Goal: Task Accomplishment & Management: Complete application form

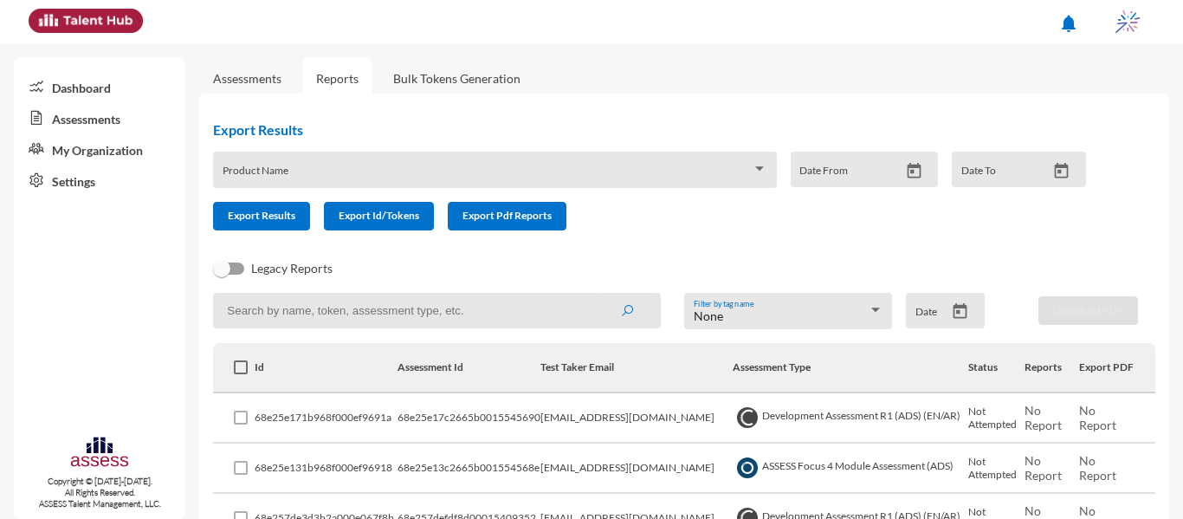
click at [120, 123] on link "Assessments" at bounding box center [99, 117] width 171 height 31
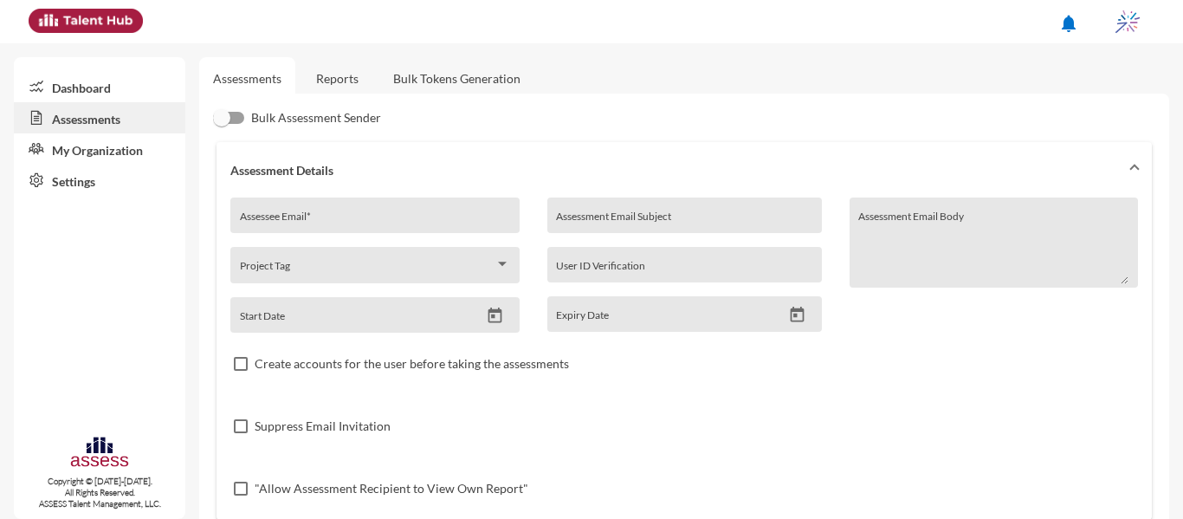
click at [315, 74] on link "Reports" at bounding box center [337, 78] width 70 height 42
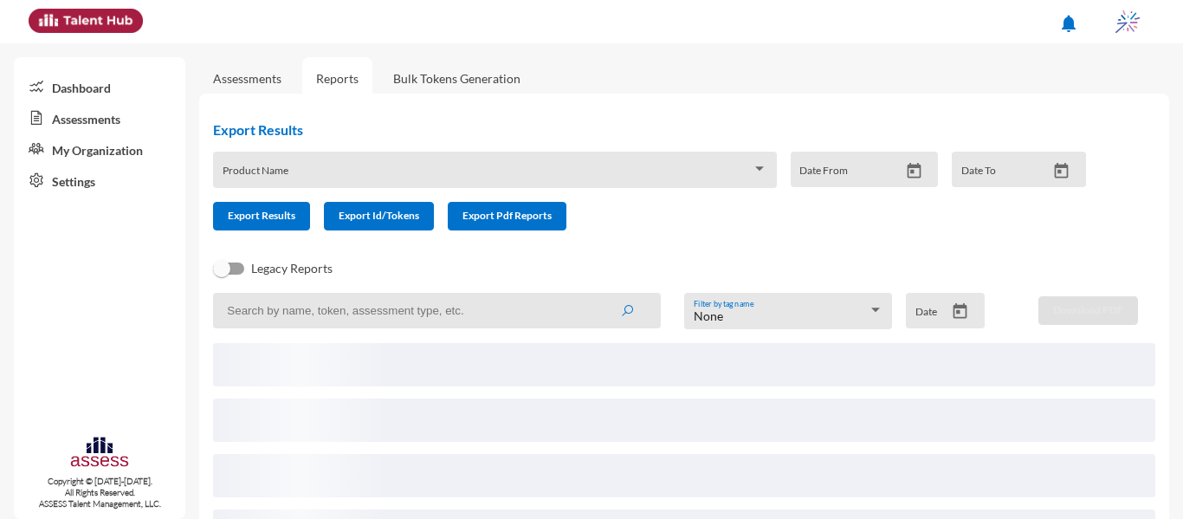
click at [504, 372] on span at bounding box center [684, 364] width 942 height 43
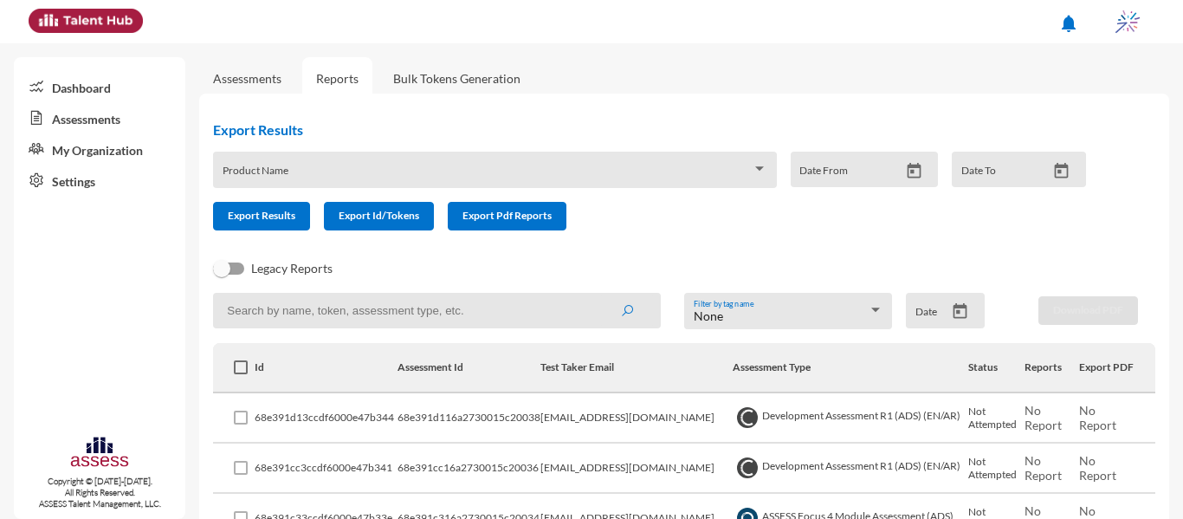
click at [615, 414] on td "[EMAIL_ADDRESS][DOMAIN_NAME]" at bounding box center [636, 418] width 192 height 50
copy td "[EMAIL_ADDRESS][DOMAIN_NAME]"
click at [269, 69] on link "Assessments" at bounding box center [247, 78] width 96 height 42
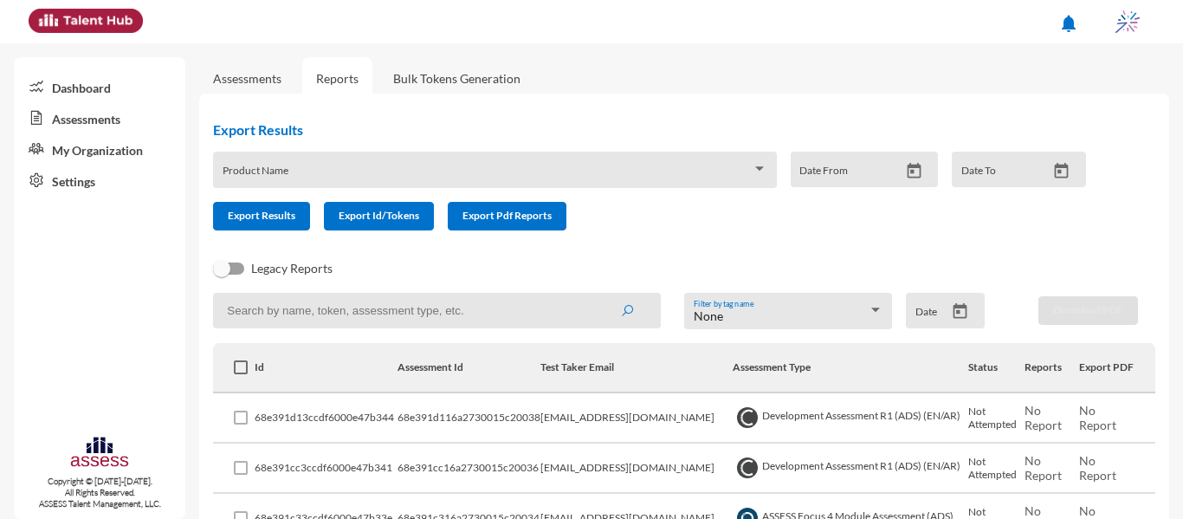
click at [272, 78] on link "Assessments" at bounding box center [247, 78] width 68 height 15
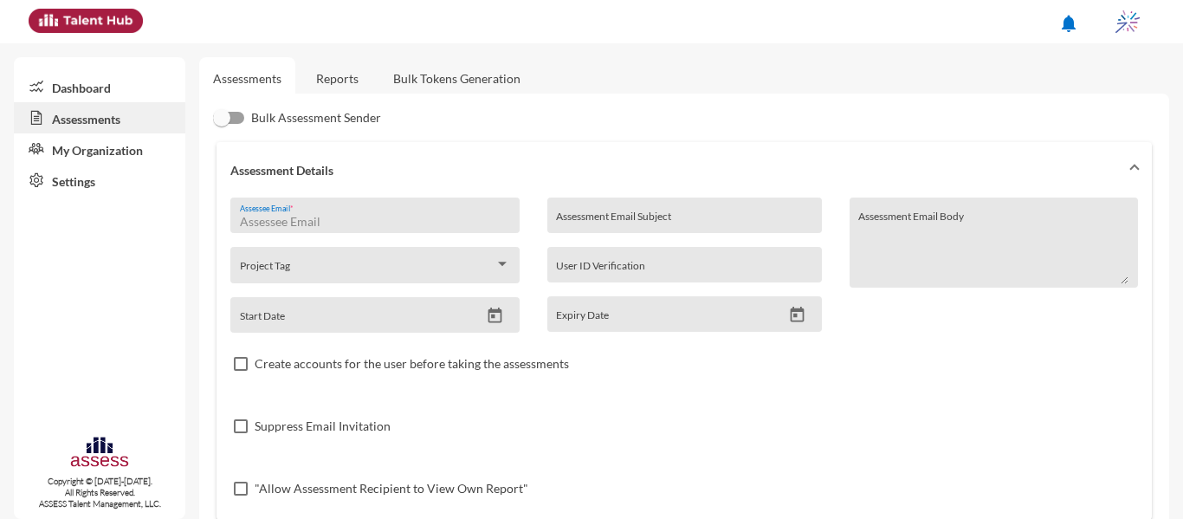
click at [341, 228] on input "Assessee Email *" at bounding box center [375, 222] width 270 height 14
paste input "[EMAIL_ADDRESS][DOMAIN_NAME]"
click at [607, 219] on input "Assessment Email Subject" at bounding box center [684, 222] width 256 height 14
click at [495, 230] on div "[EMAIL_ADDRESS][DOMAIN_NAME] Assessee Email *" at bounding box center [375, 220] width 270 height 26
type input "[EMAIL_ADDRESS][DOMAIN_NAME]"
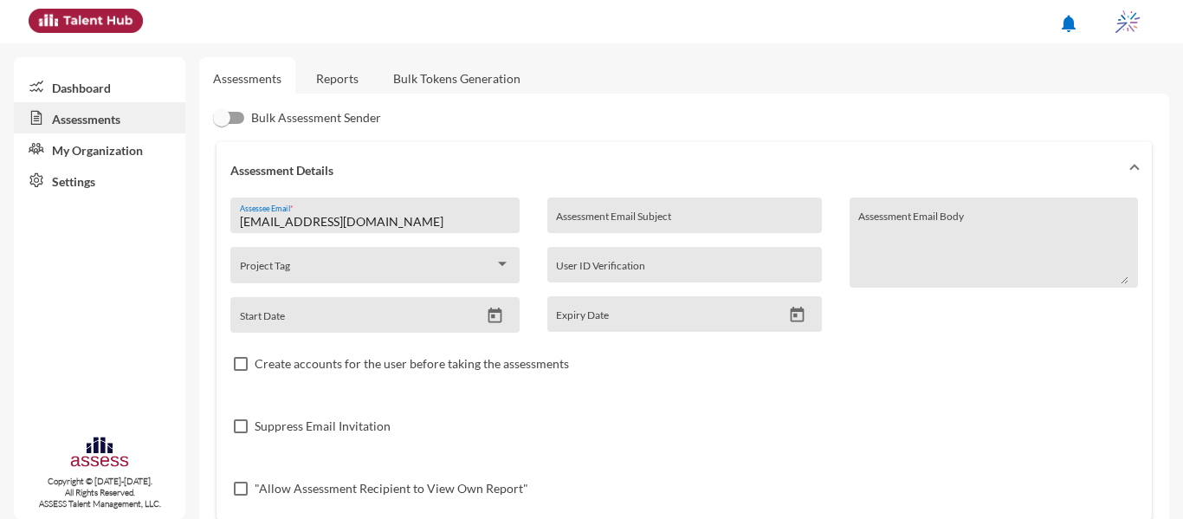
click at [605, 217] on input "Assessment Email Subject" at bounding box center [684, 222] width 256 height 14
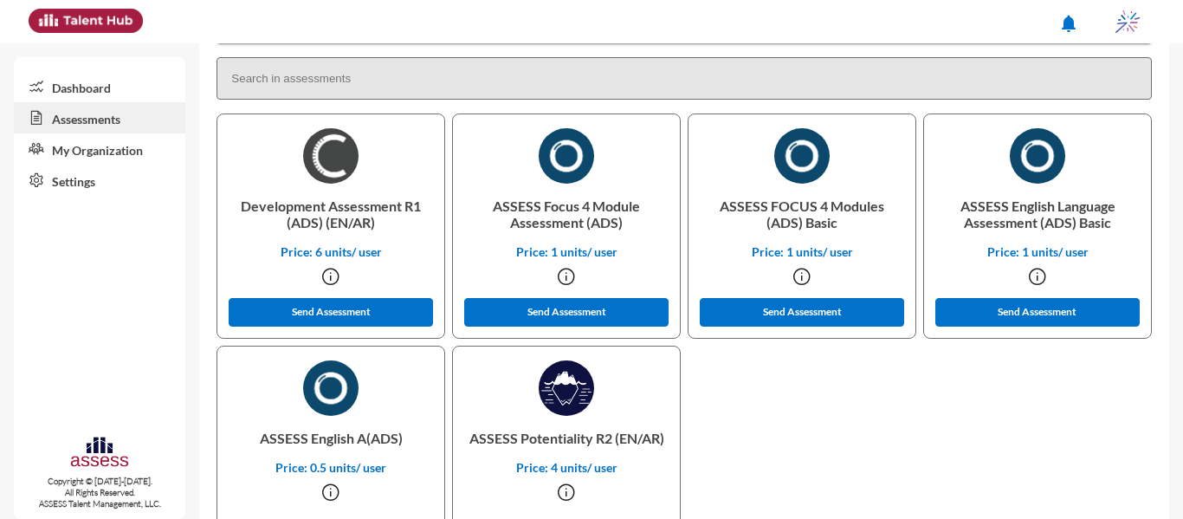
scroll to position [477, 0]
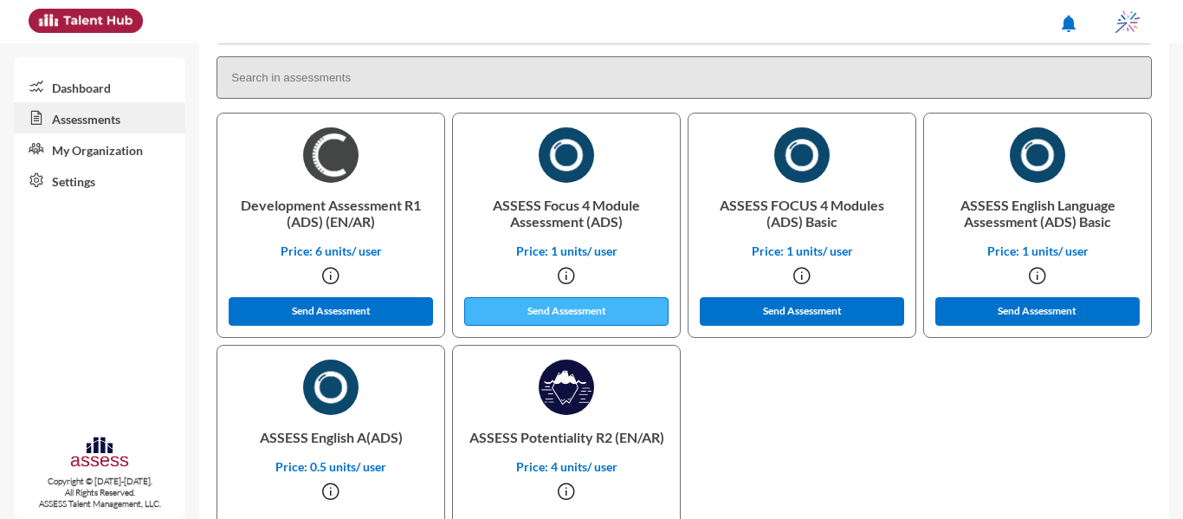
type input "IQ 2"
click at [580, 314] on button "Send Assessment" at bounding box center [566, 311] width 204 height 29
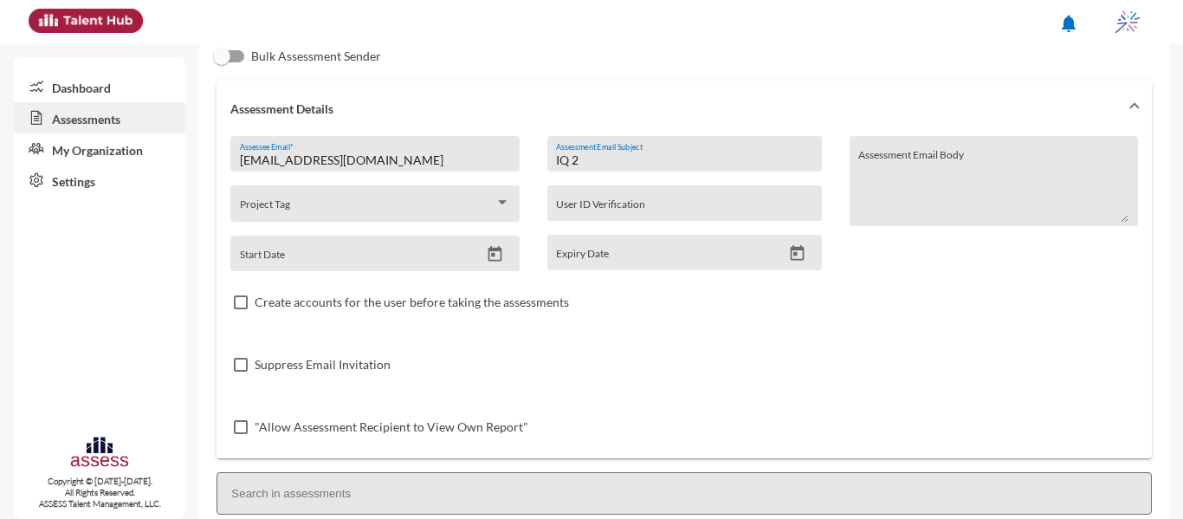
scroll to position [0, 0]
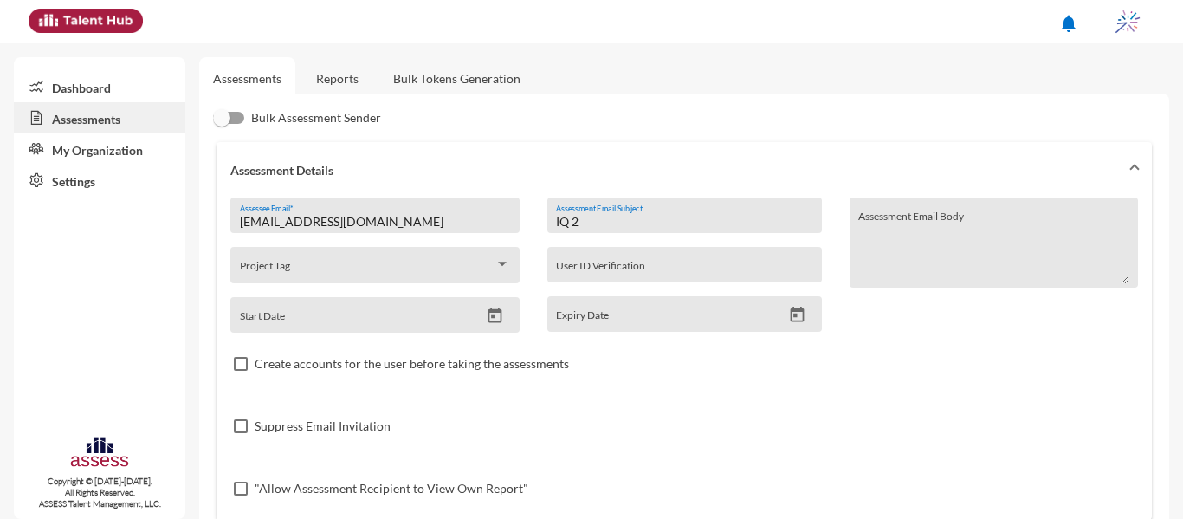
click at [329, 76] on link "Reports" at bounding box center [337, 78] width 70 height 42
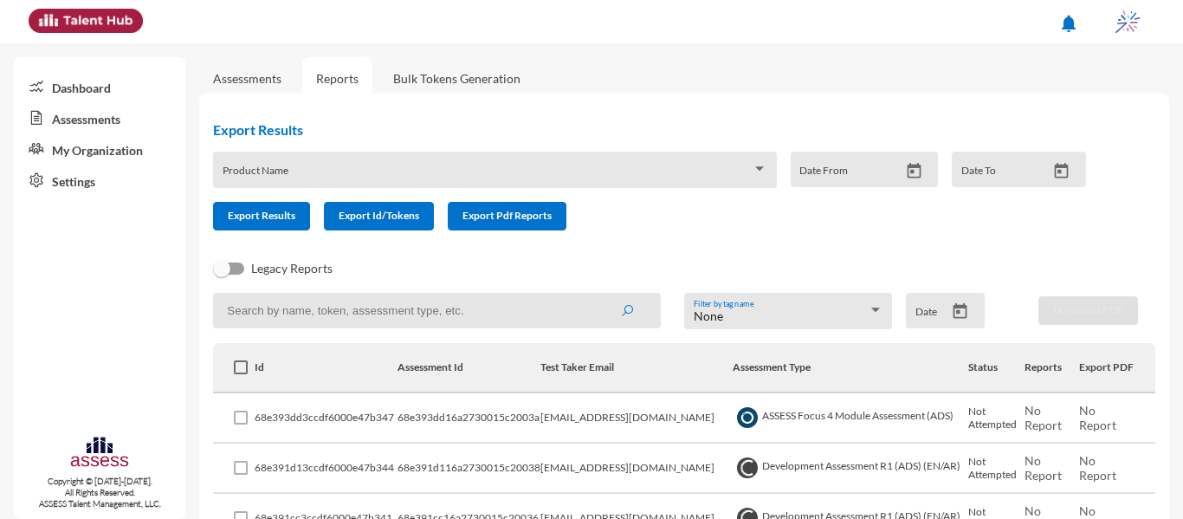
click at [225, 85] on link "Assessments" at bounding box center [247, 78] width 68 height 15
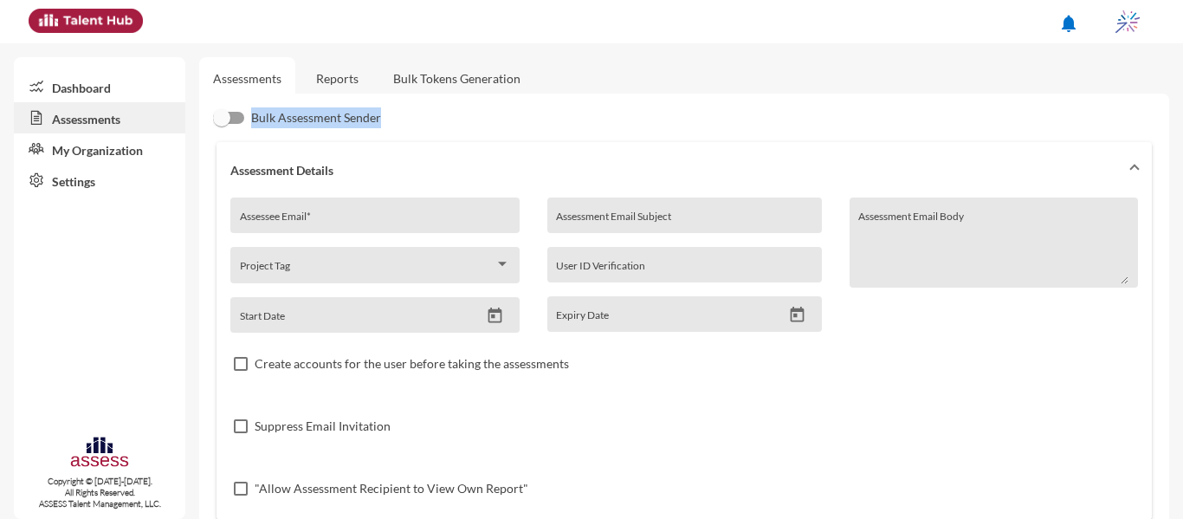
drag, startPoint x: 398, startPoint y: 120, endPoint x: 252, endPoint y: 121, distance: 146.4
click at [252, 121] on div "Bulk Assessment Sender" at bounding box center [684, 117] width 942 height 21
click at [413, 122] on div "Bulk Assessment Sender" at bounding box center [684, 117] width 942 height 21
drag, startPoint x: 390, startPoint y: 116, endPoint x: 242, endPoint y: 125, distance: 147.5
click at [242, 125] on div "Bulk Assessment Sender" at bounding box center [684, 117] width 942 height 21
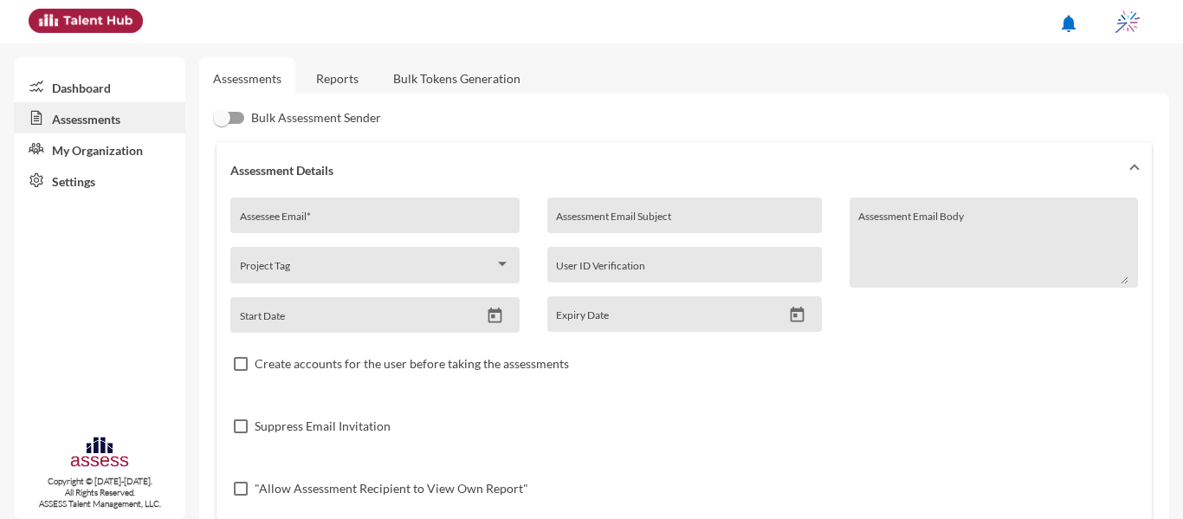
click at [482, 118] on div "Bulk Assessment Sender" at bounding box center [684, 117] width 942 height 21
drag, startPoint x: 418, startPoint y: 122, endPoint x: 253, endPoint y: 115, distance: 165.6
click at [253, 115] on div "Bulk Assessment Sender" at bounding box center [684, 117] width 942 height 21
click at [331, 208] on div "Assessee Email *" at bounding box center [375, 220] width 270 height 26
click at [326, 88] on link "Reports" at bounding box center [337, 78] width 70 height 42
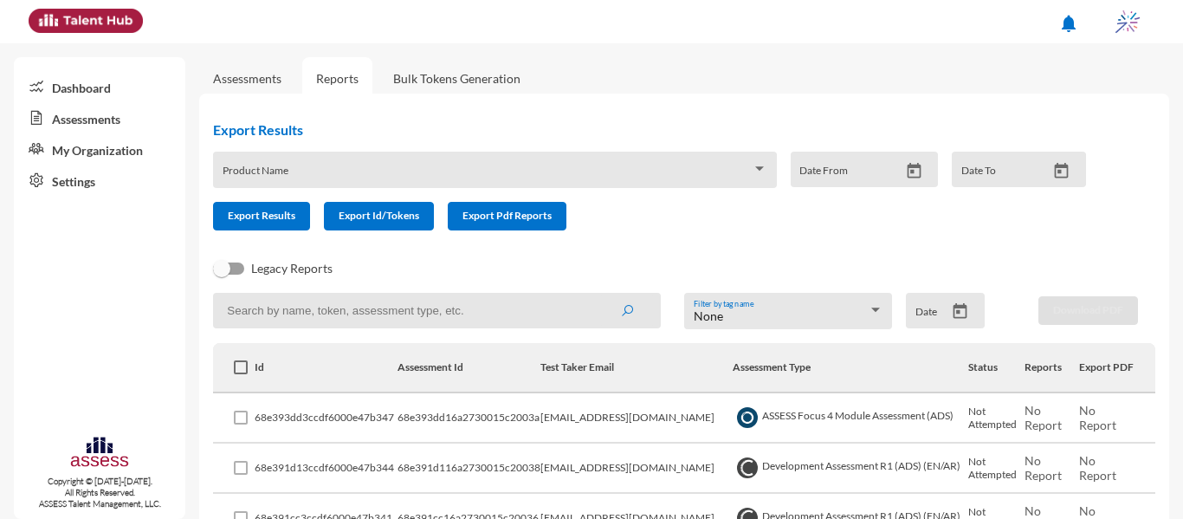
click at [249, 76] on link "Assessments" at bounding box center [247, 78] width 68 height 15
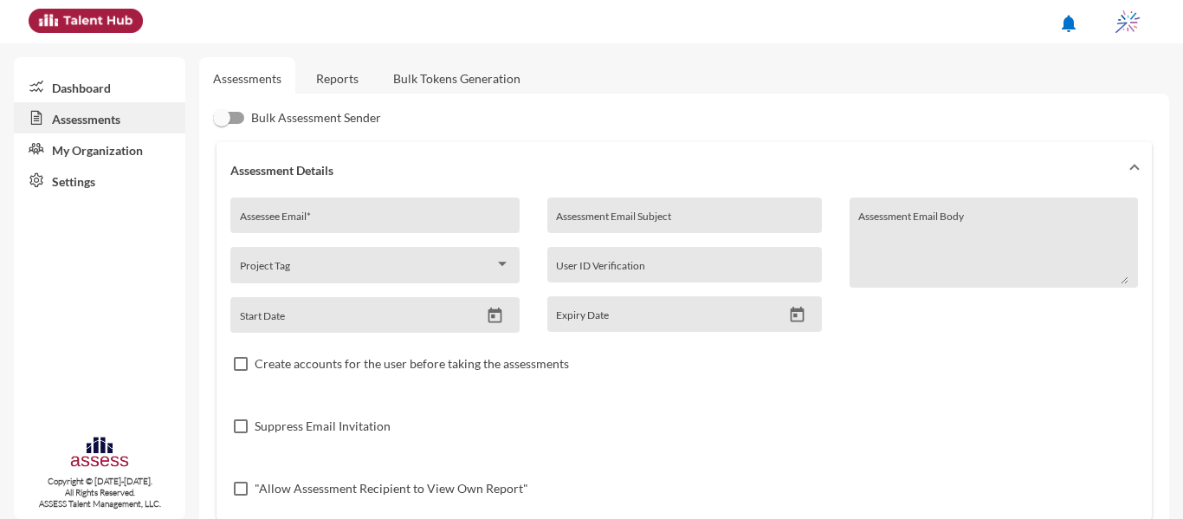
click at [336, 84] on link "Reports" at bounding box center [337, 78] width 70 height 42
